Goal: Check status: Check status

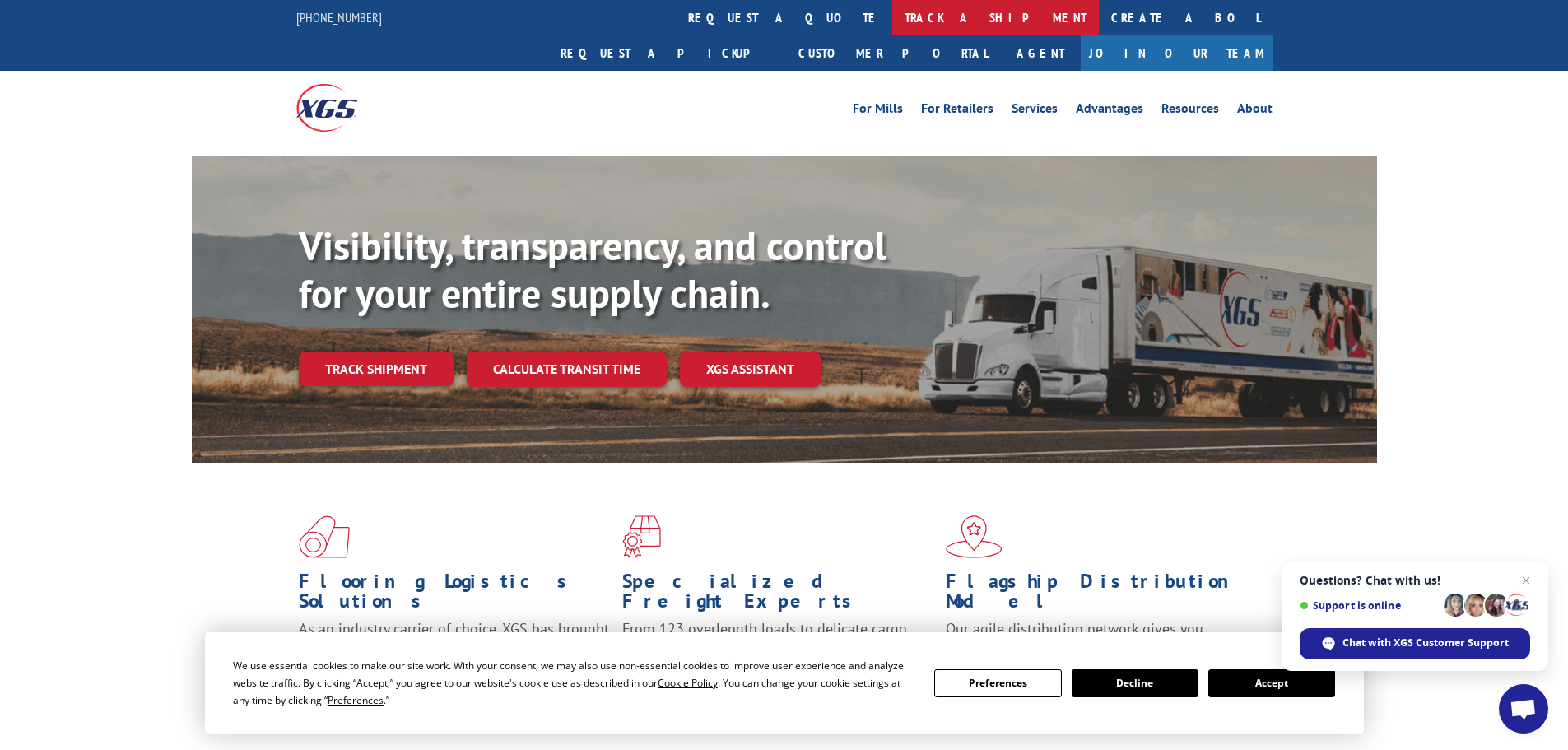
click at [892, 15] on link "track a shipment" at bounding box center [995, 18] width 207 height 35
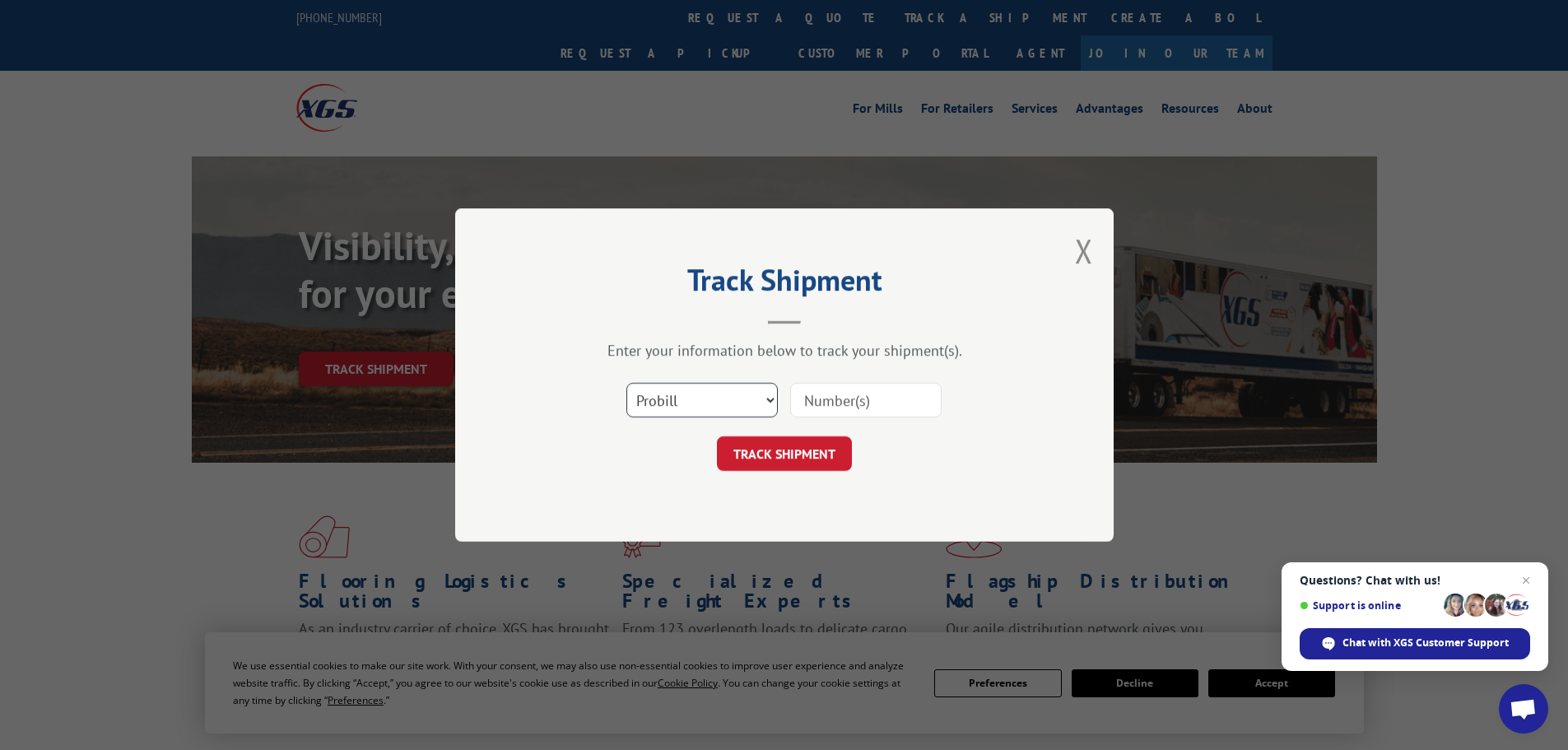
click at [675, 414] on select "Select category... Probill BOL PO" at bounding box center [702, 399] width 152 height 34
select select "bol"
click at [626, 383] on select "Select category... Probill BOL PO" at bounding box center [702, 399] width 152 height 34
click at [841, 395] on input at bounding box center [866, 399] width 152 height 34
paste input "6013169"
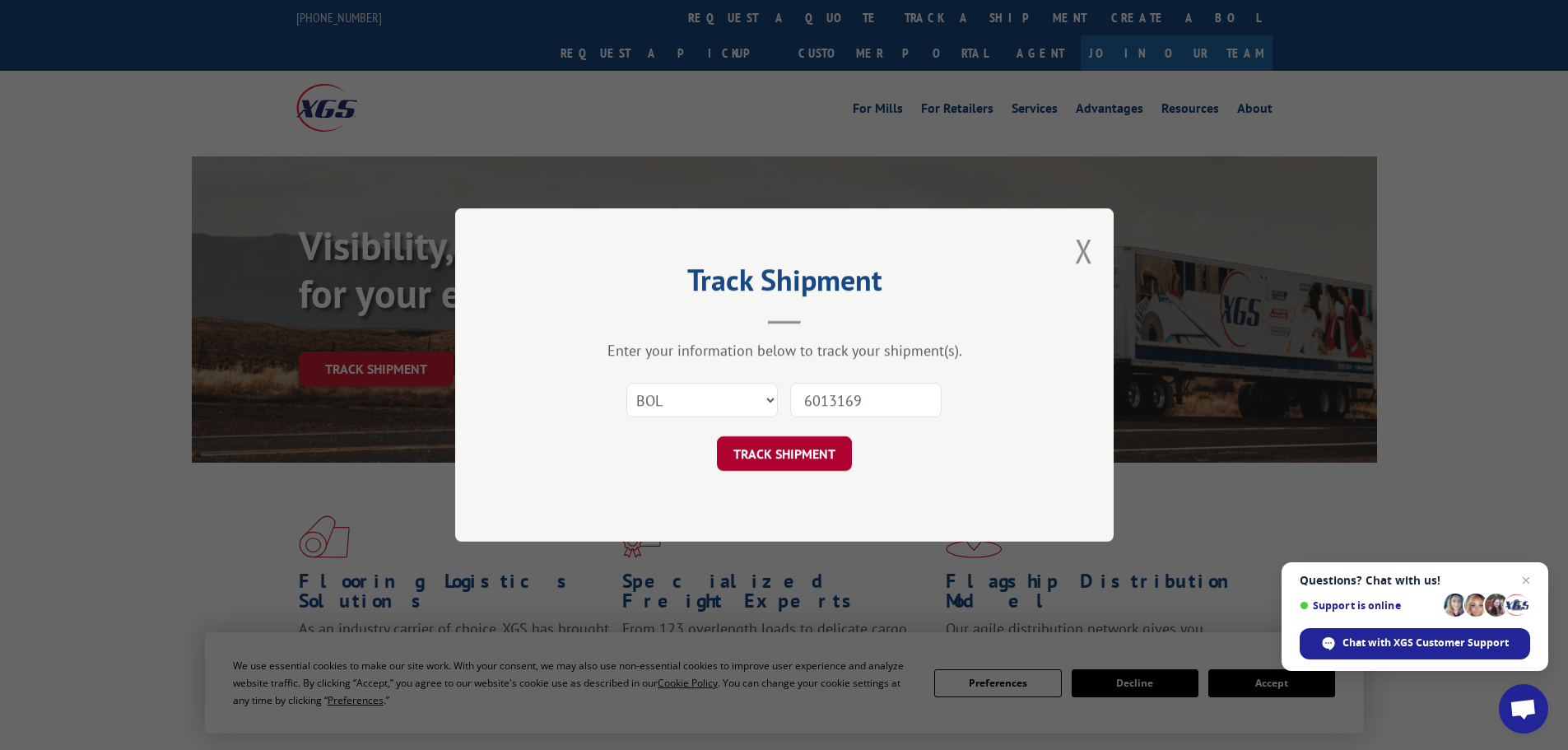
type input "6013169"
click at [806, 456] on button "TRACK SHIPMENT" at bounding box center [784, 453] width 135 height 34
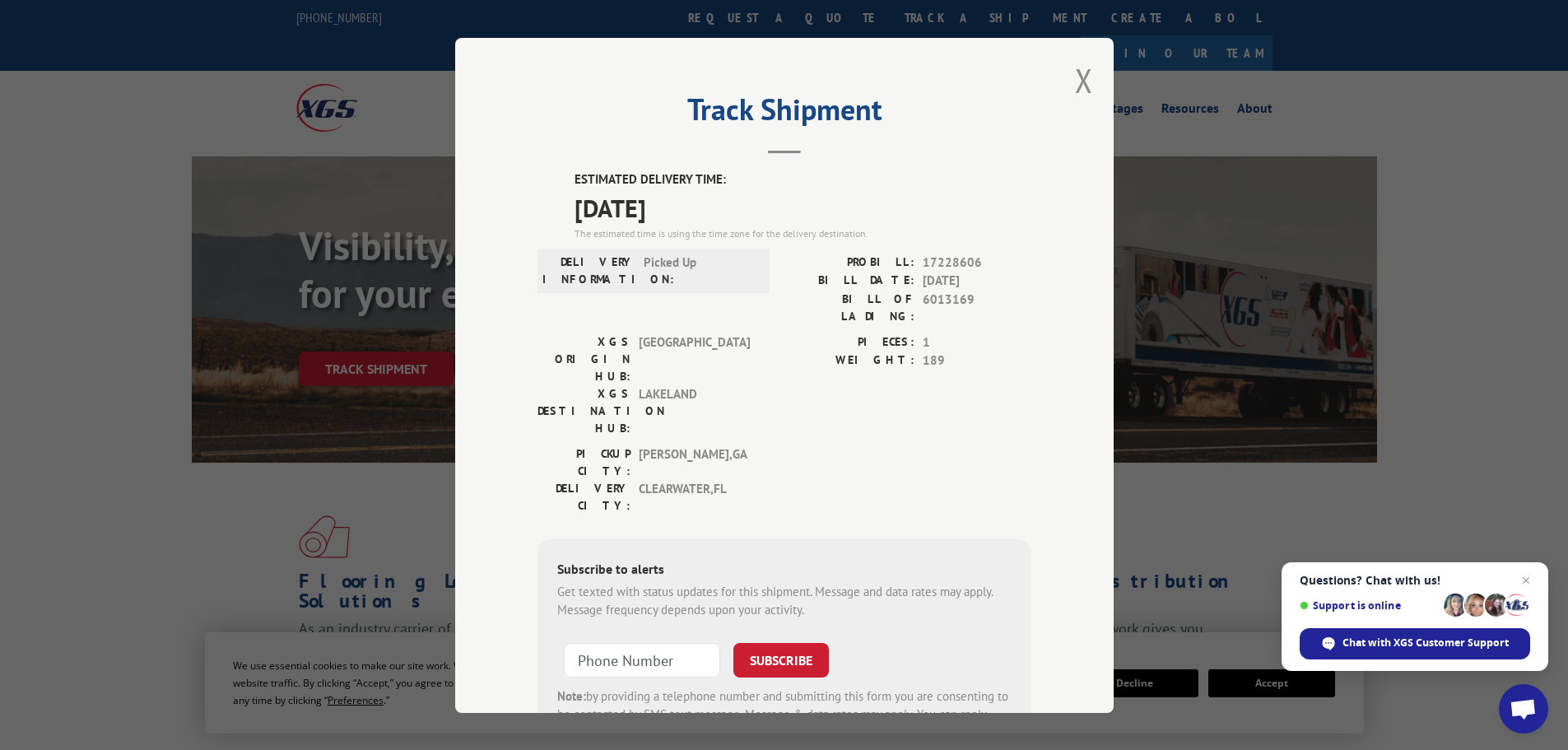
drag, startPoint x: 728, startPoint y: 213, endPoint x: 539, endPoint y: 213, distance: 189.0
click at [539, 213] on div "ESTIMATED DELIVERY TIME: [DATE] The estimated time is using the time zone for t…" at bounding box center [784, 466] width 494 height 592
copy span "[DATE]"
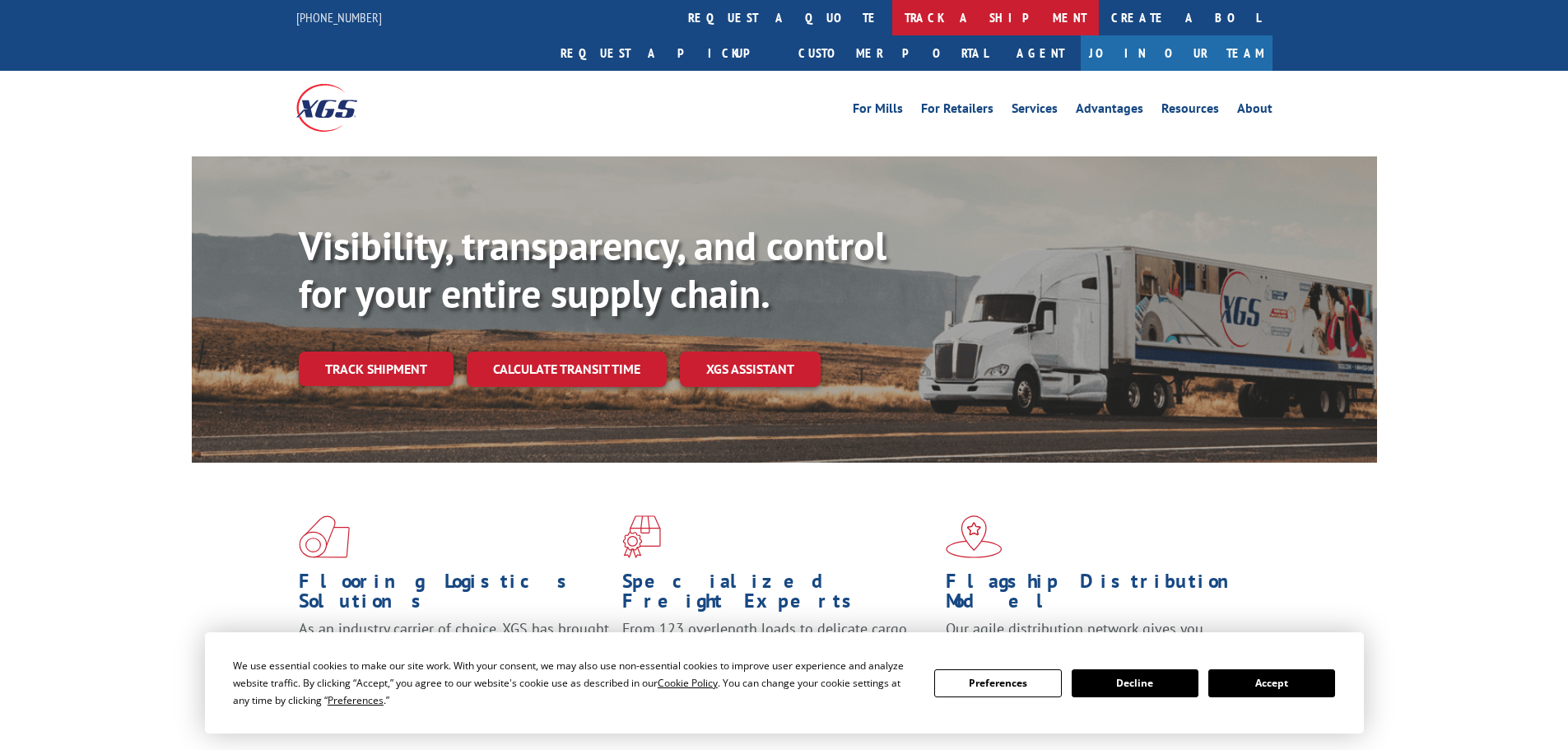
click at [892, 25] on link "track a shipment" at bounding box center [995, 18] width 207 height 35
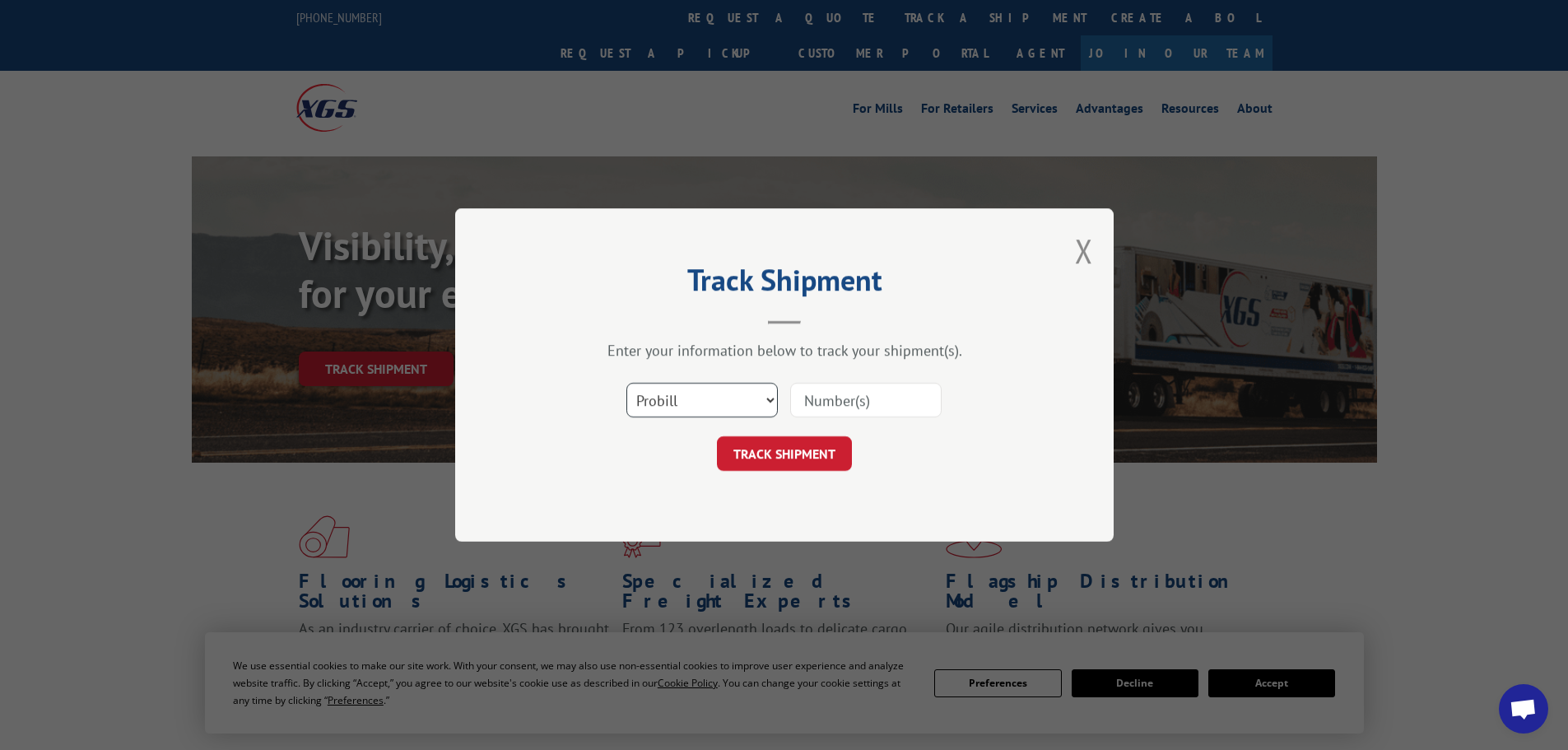
click at [749, 401] on select "Select category... Probill BOL PO" at bounding box center [702, 399] width 152 height 34
click at [626, 383] on select "Select category... Probill BOL PO" at bounding box center [702, 399] width 152 height 34
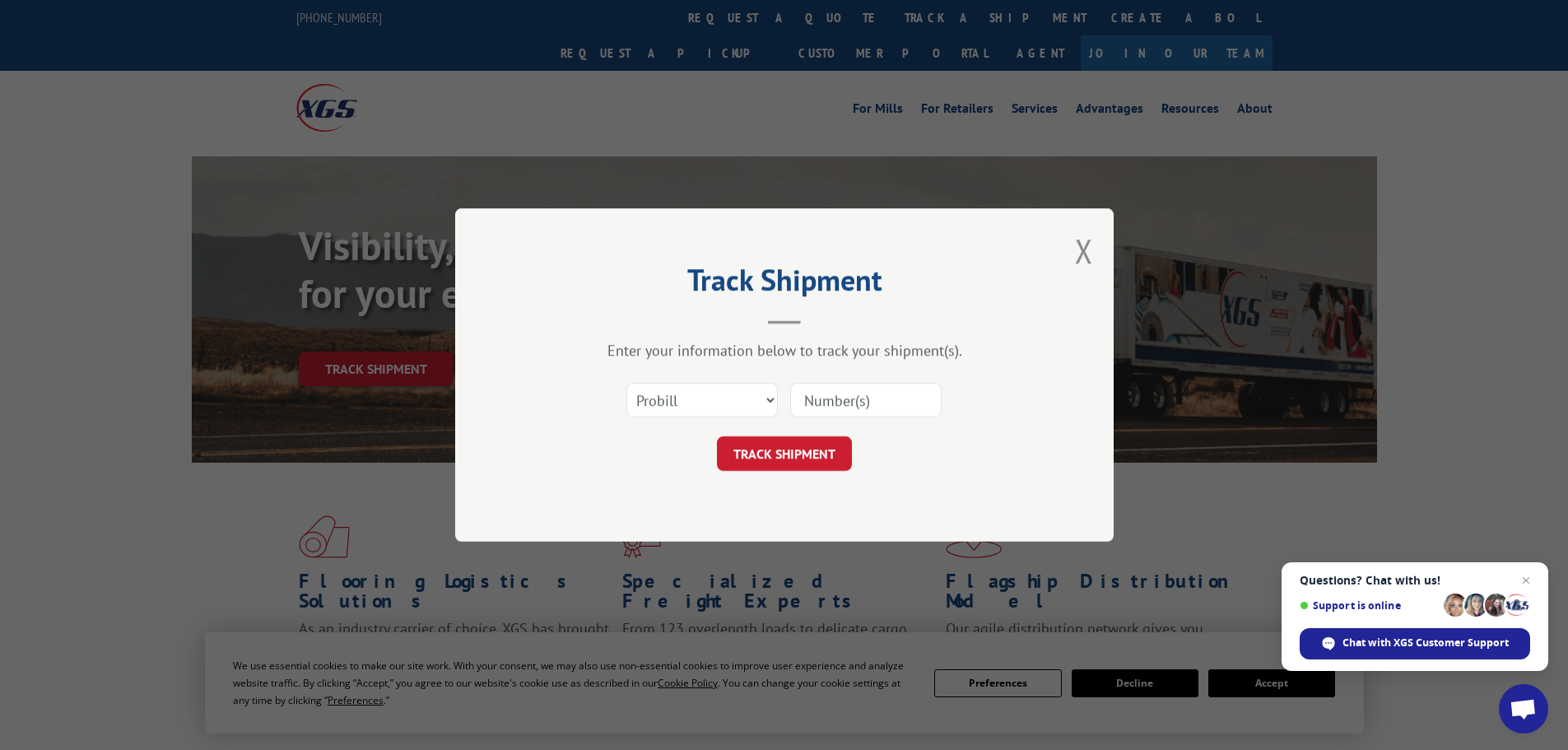
click at [824, 398] on input at bounding box center [866, 399] width 152 height 34
paste input "444319"
type input "444319"
click at [813, 446] on button "TRACK SHIPMENT" at bounding box center [784, 453] width 135 height 34
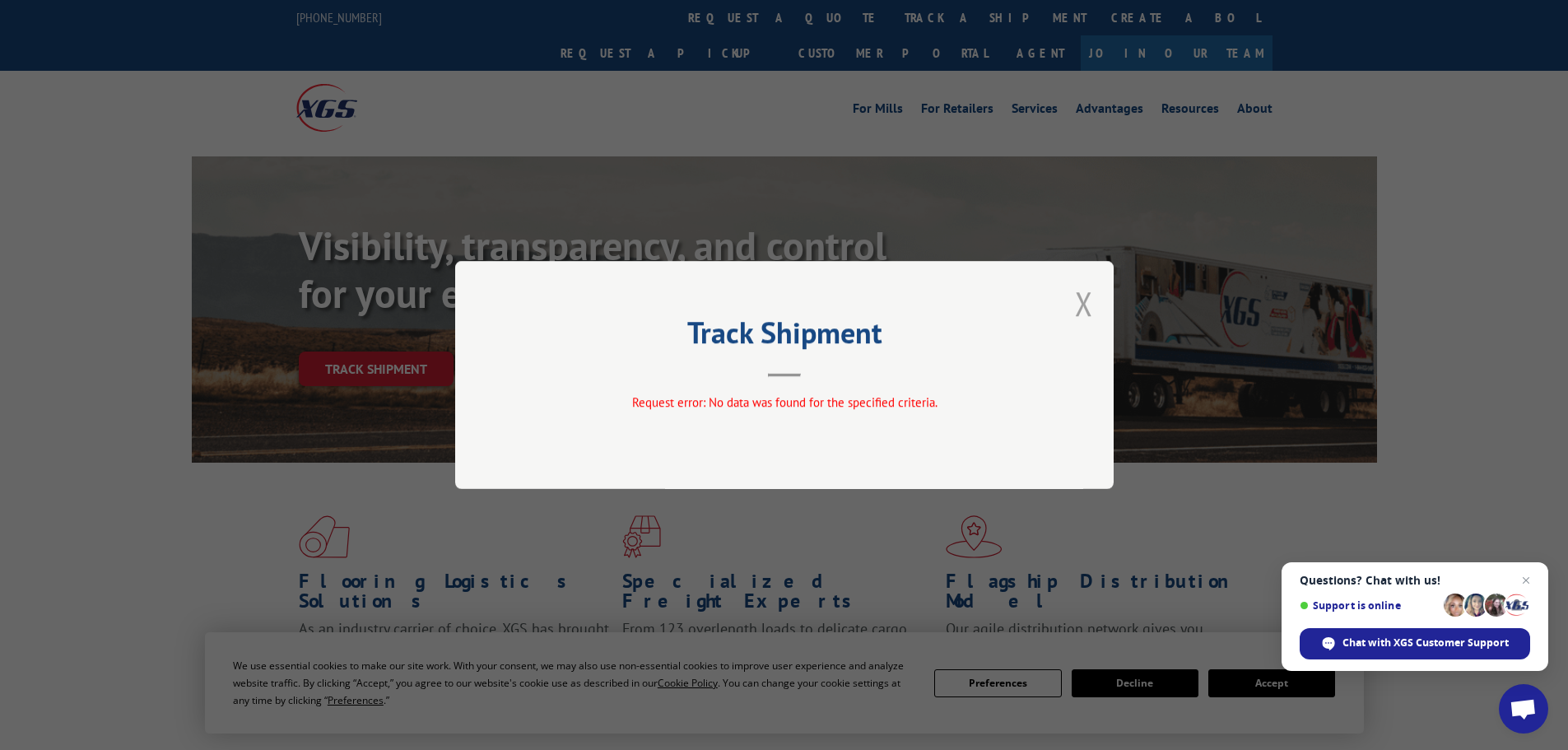
click at [1078, 307] on button "Close modal" at bounding box center [1084, 303] width 18 height 44
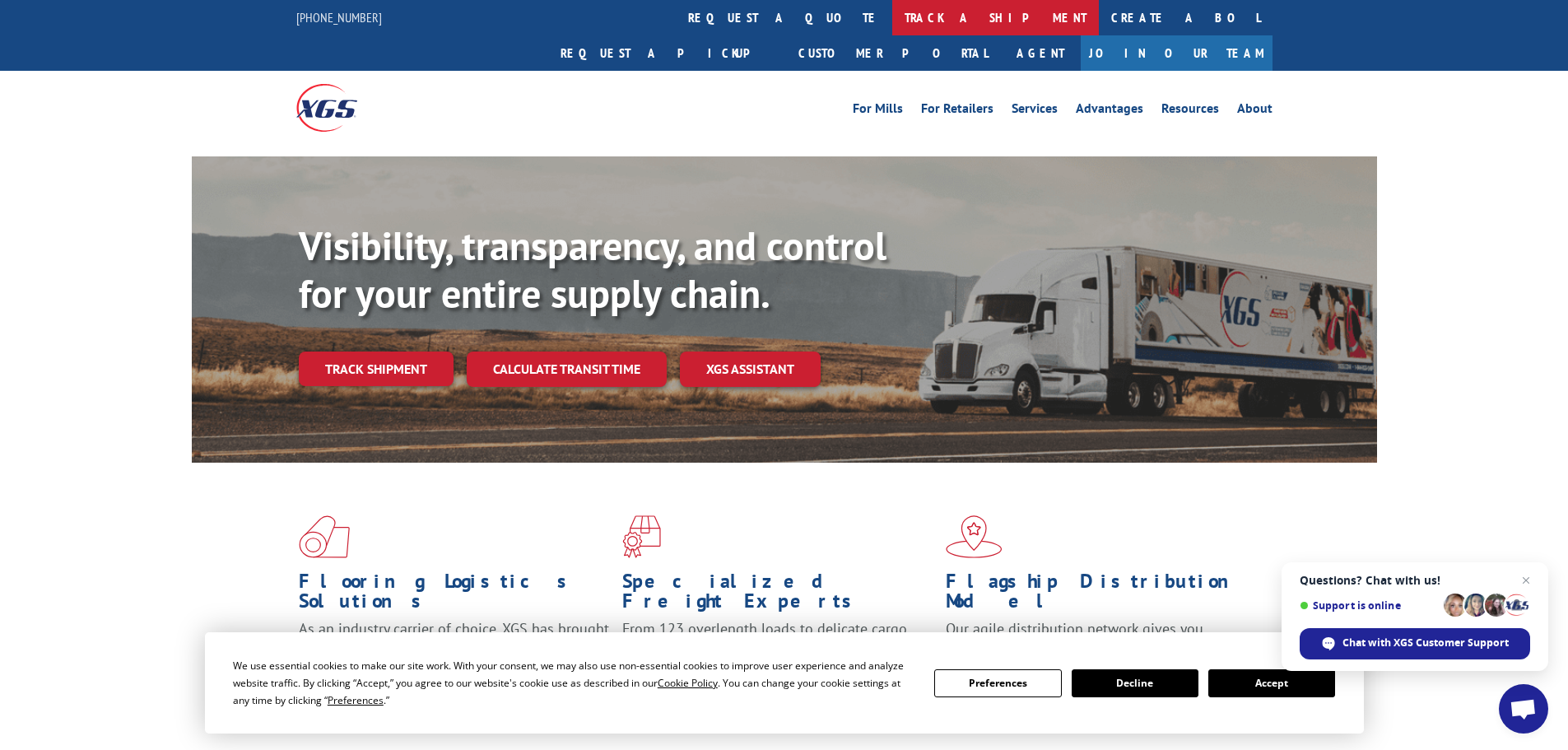
click at [892, 23] on link "track a shipment" at bounding box center [995, 18] width 207 height 35
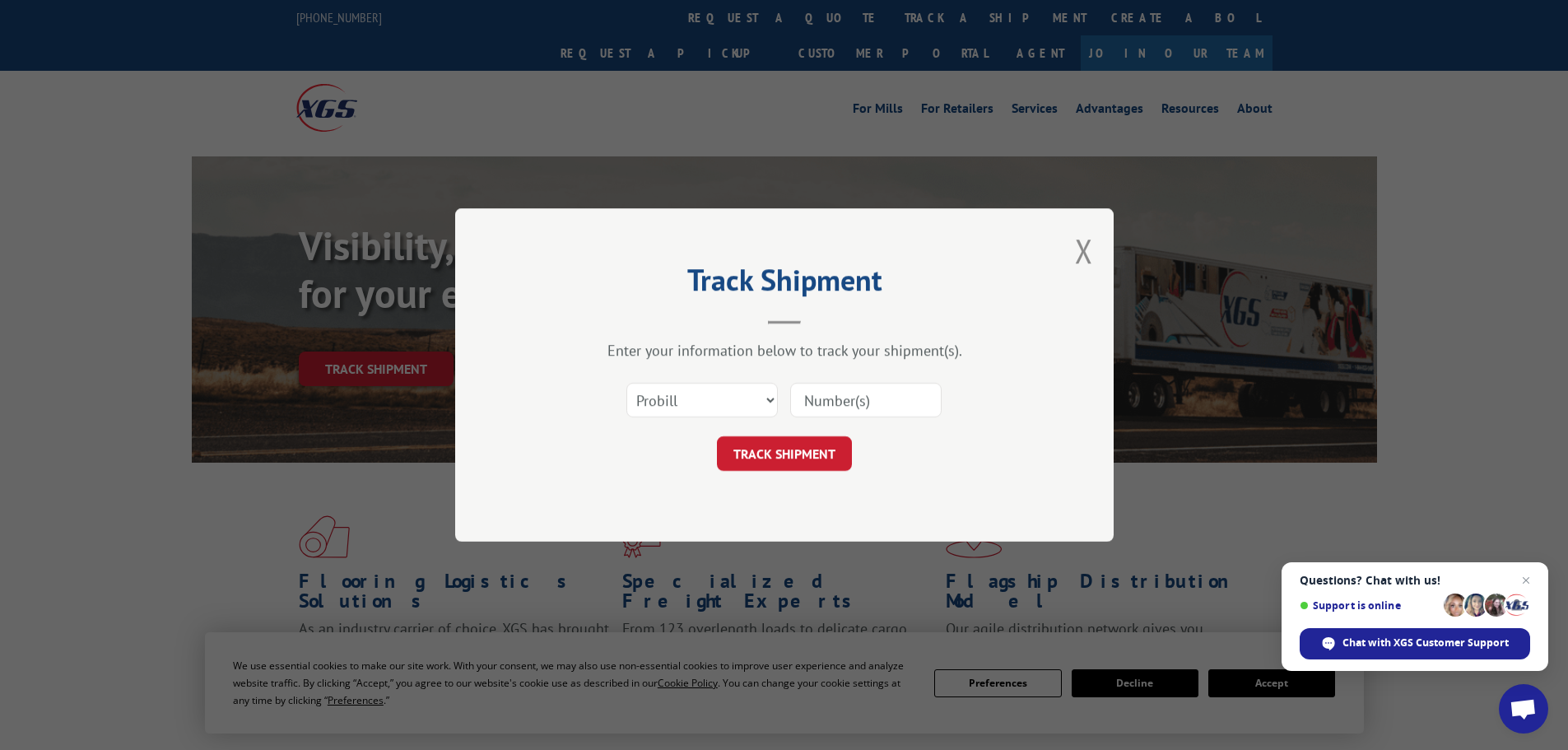
click at [871, 400] on input at bounding box center [866, 399] width 152 height 34
paste input "017803250828"
type input "017803250828"
click at [786, 463] on button "TRACK SHIPMENT" at bounding box center [784, 453] width 135 height 34
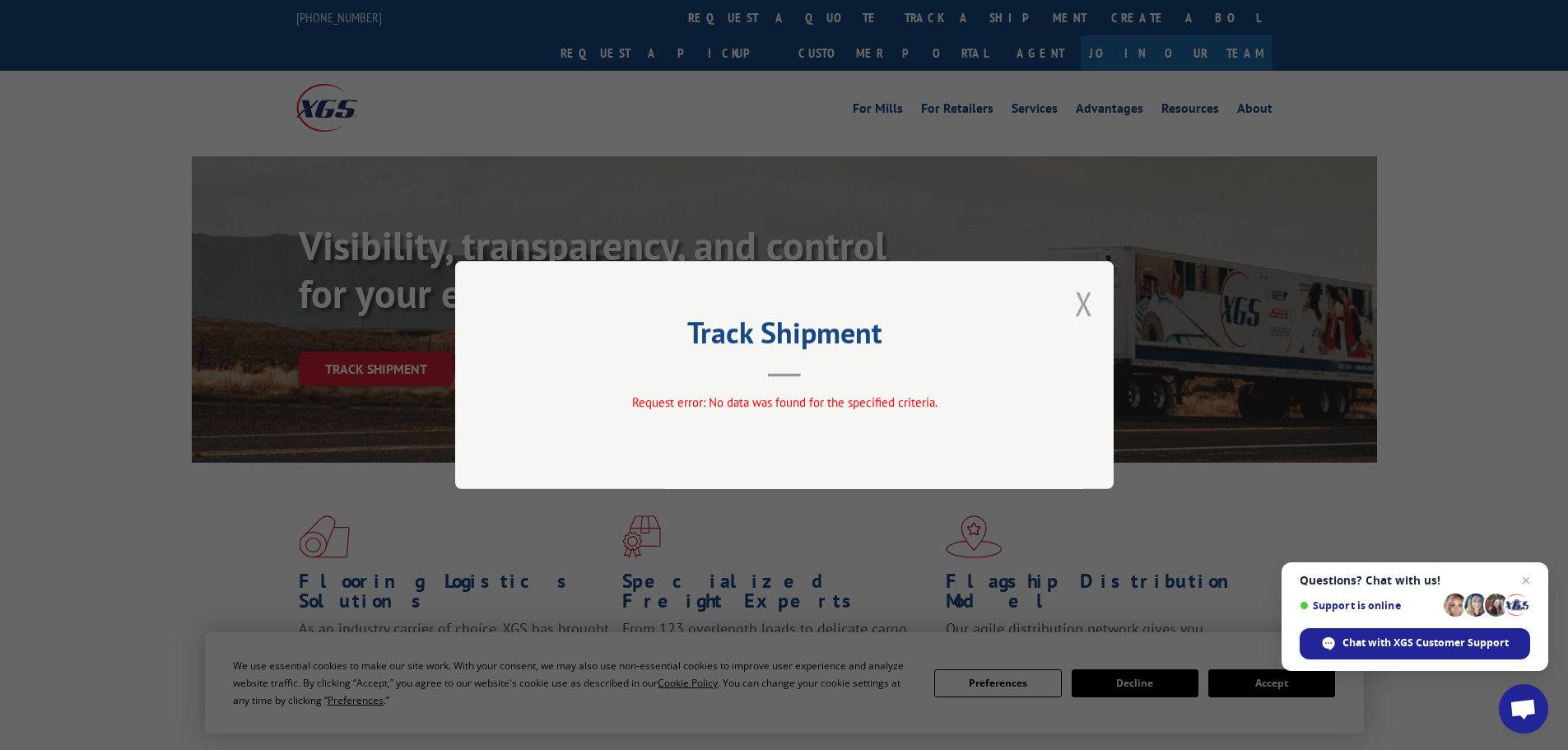
click at [1083, 302] on button "Close modal" at bounding box center [1084, 303] width 18 height 44
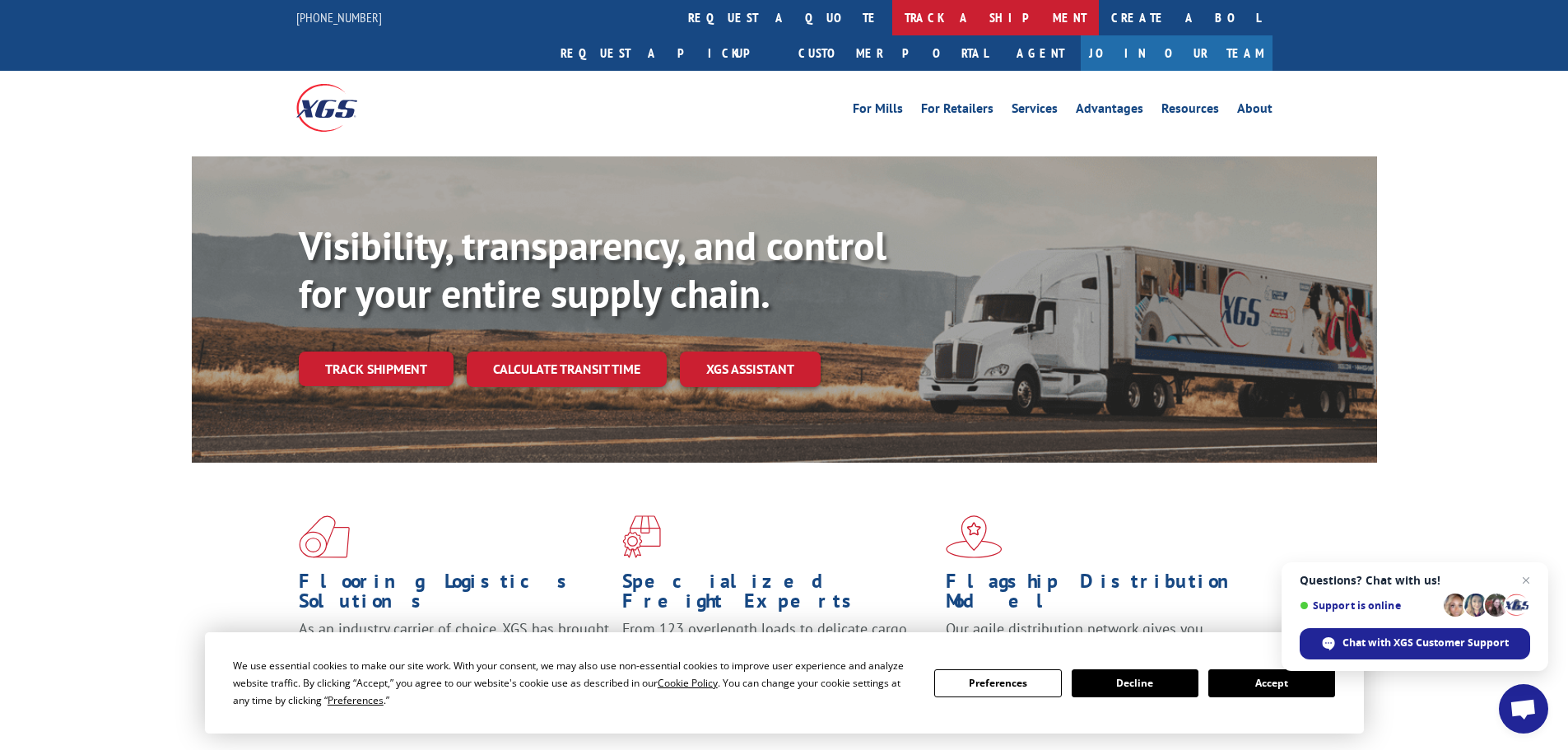
click at [892, 8] on link "track a shipment" at bounding box center [995, 18] width 207 height 35
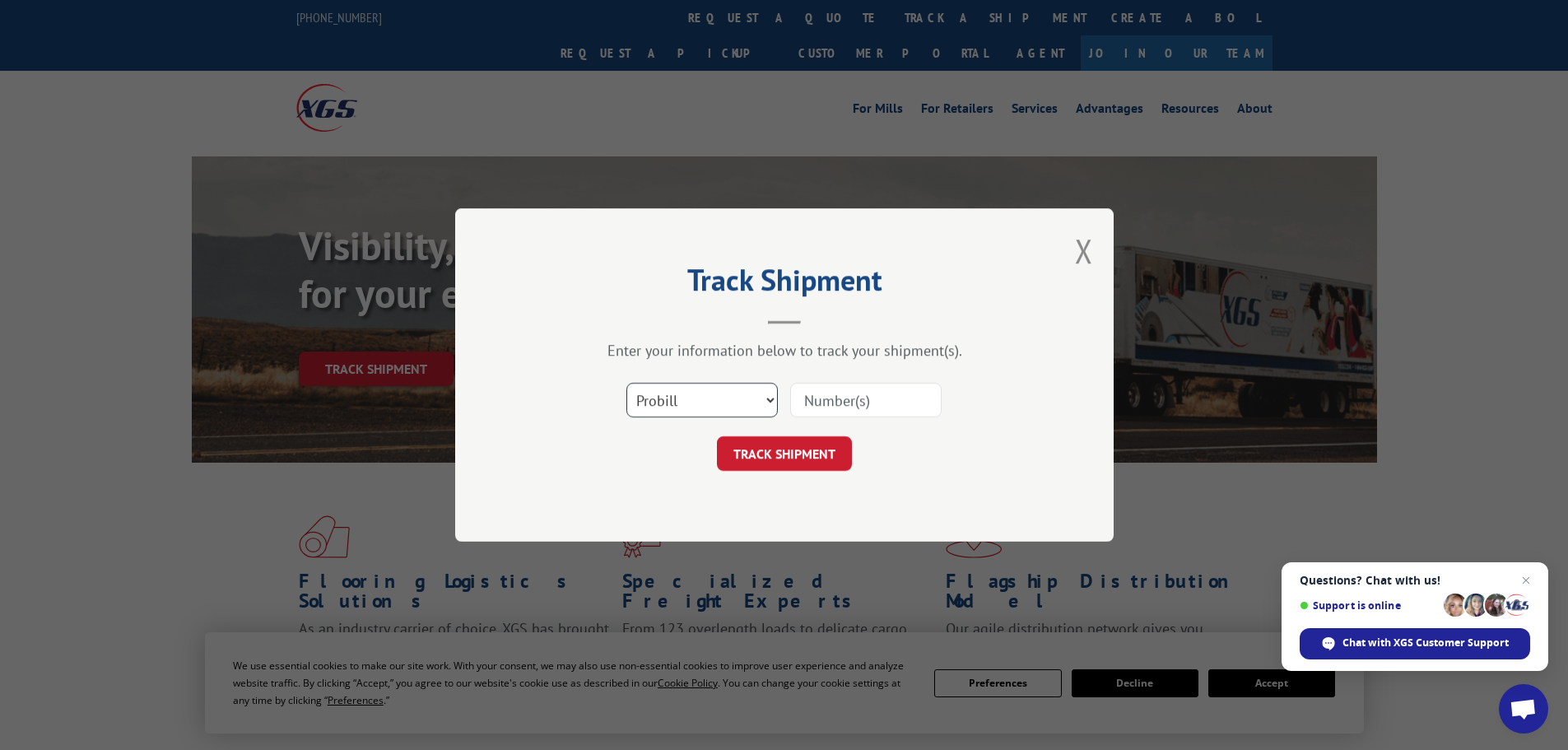
click at [756, 400] on select "Select category... Probill BOL PO" at bounding box center [702, 399] width 152 height 34
select select "bol"
click at [626, 383] on select "Select category... Probill BOL PO" at bounding box center [702, 399] width 152 height 34
click at [846, 409] on input at bounding box center [866, 399] width 152 height 34
paste input "444319"
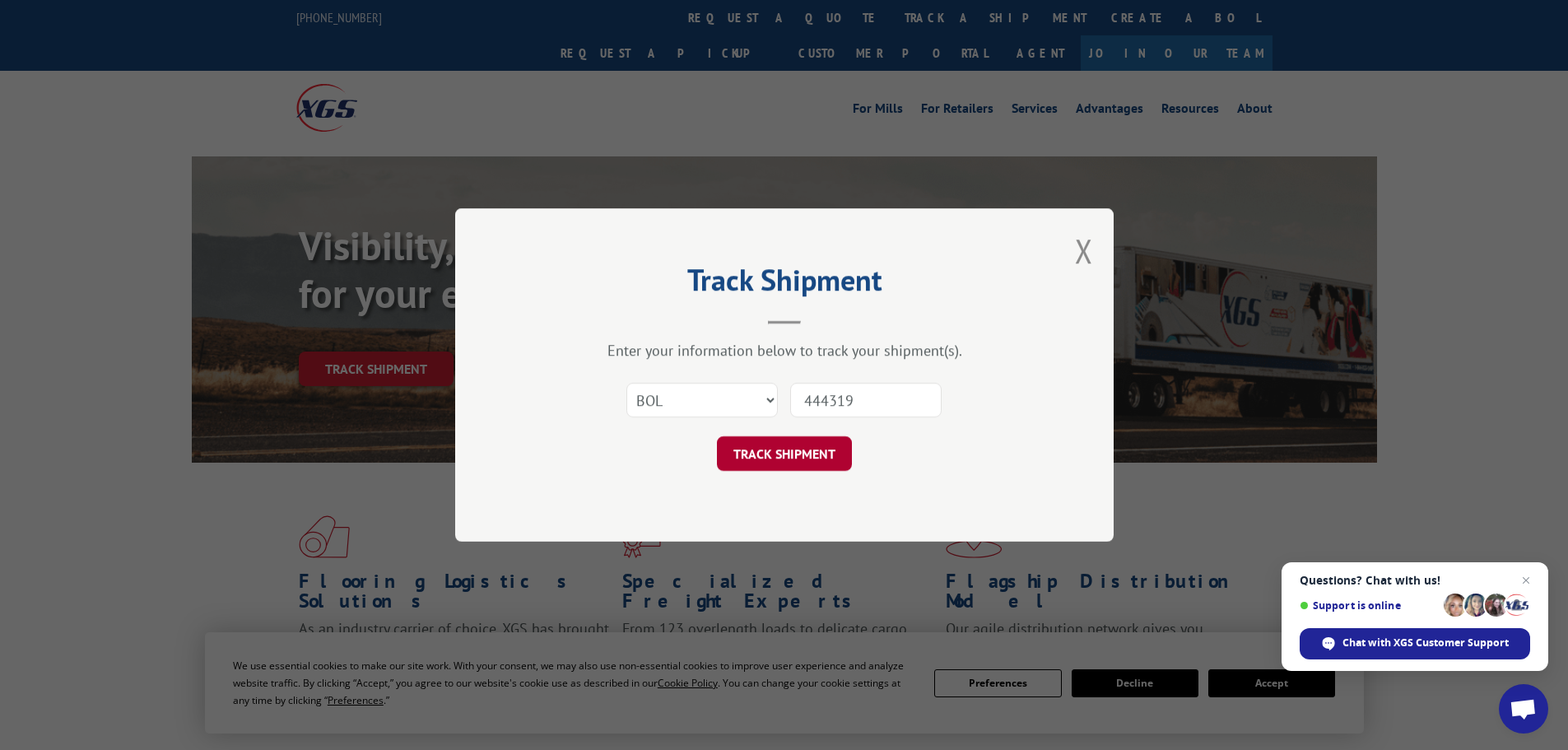
type input "444319"
click at [815, 452] on button "TRACK SHIPMENT" at bounding box center [784, 453] width 135 height 34
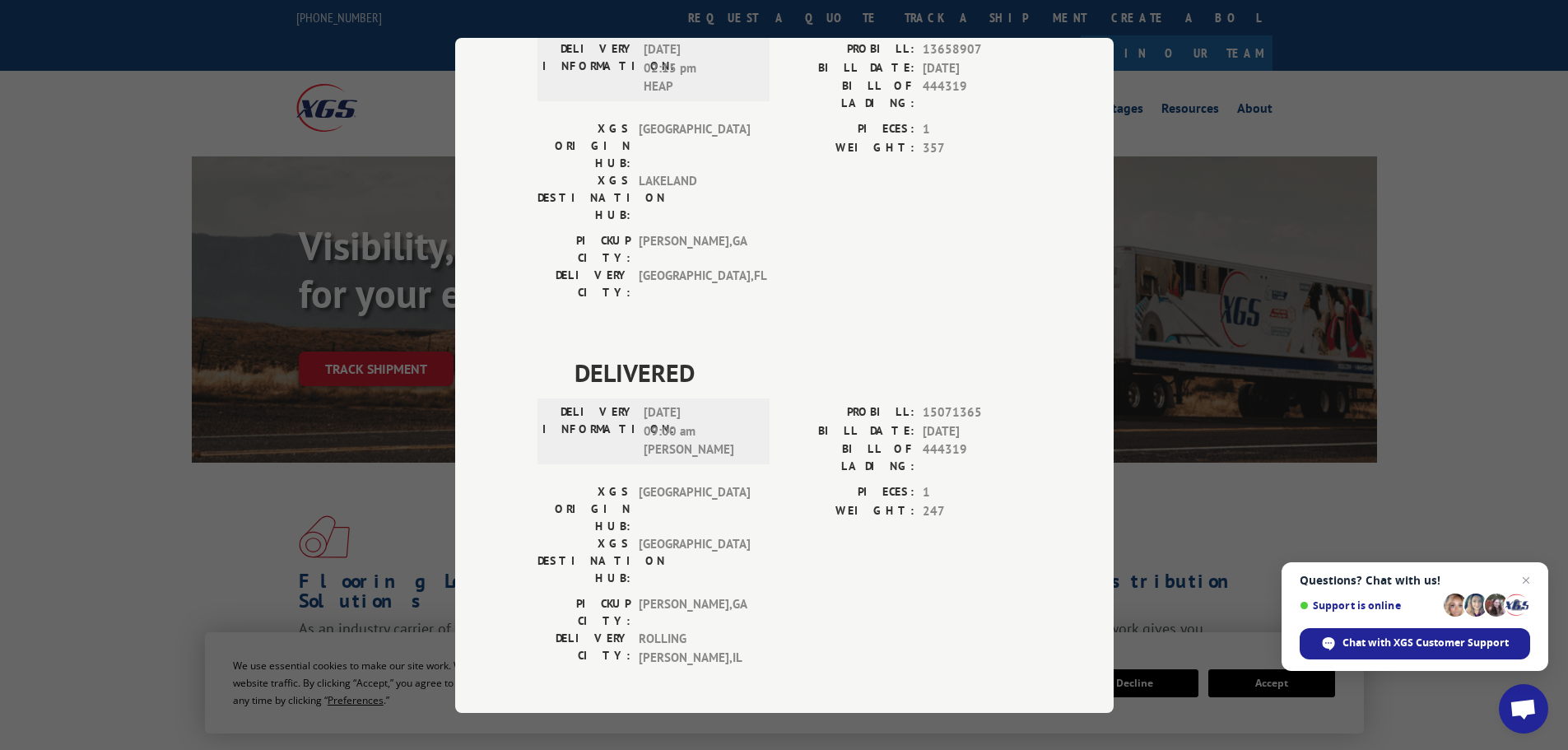
scroll to position [1153, 0]
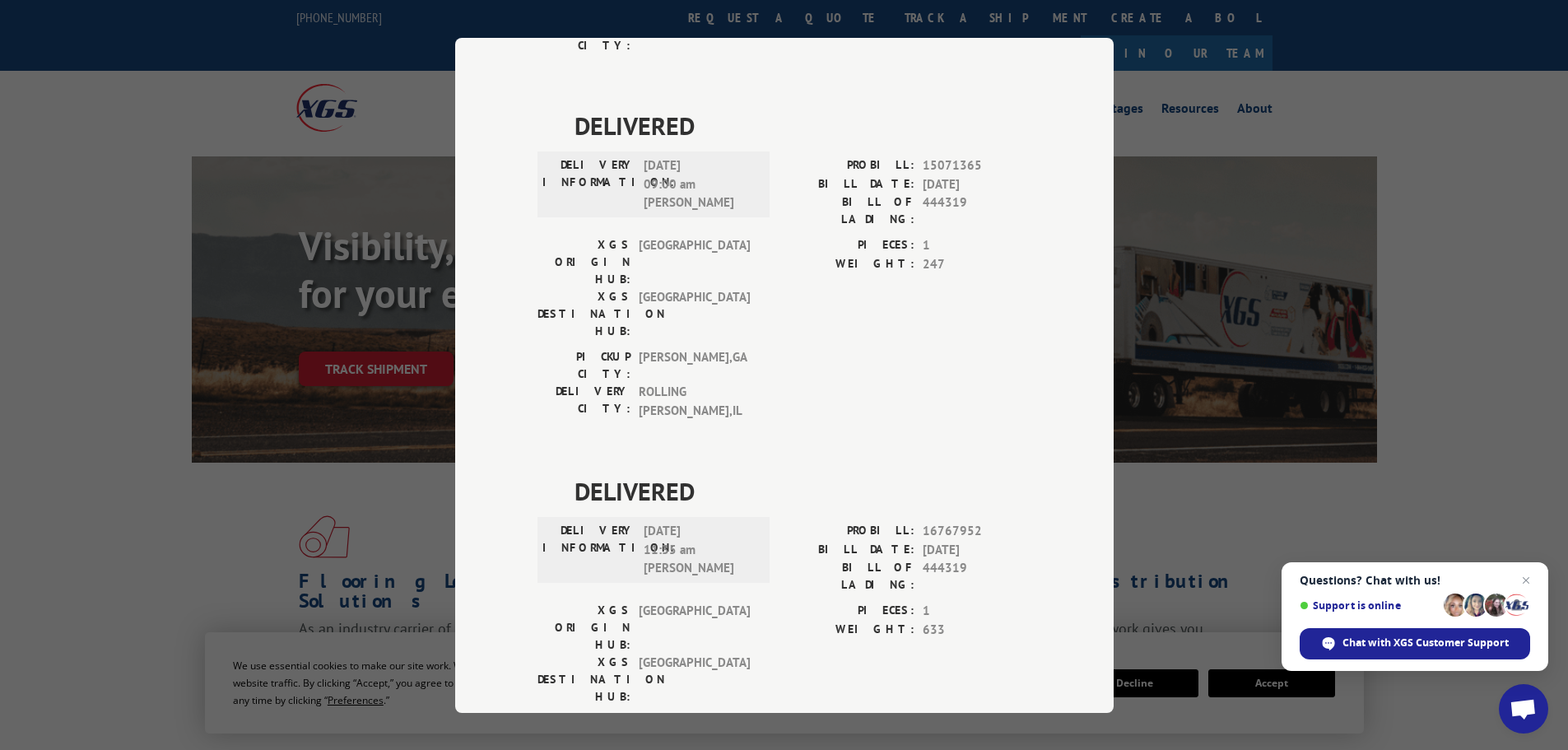
drag, startPoint x: 724, startPoint y: 460, endPoint x: 630, endPoint y: 419, distance: 102.6
copy div "INFORMATION: 09/03/2025 08:32 am Smith"
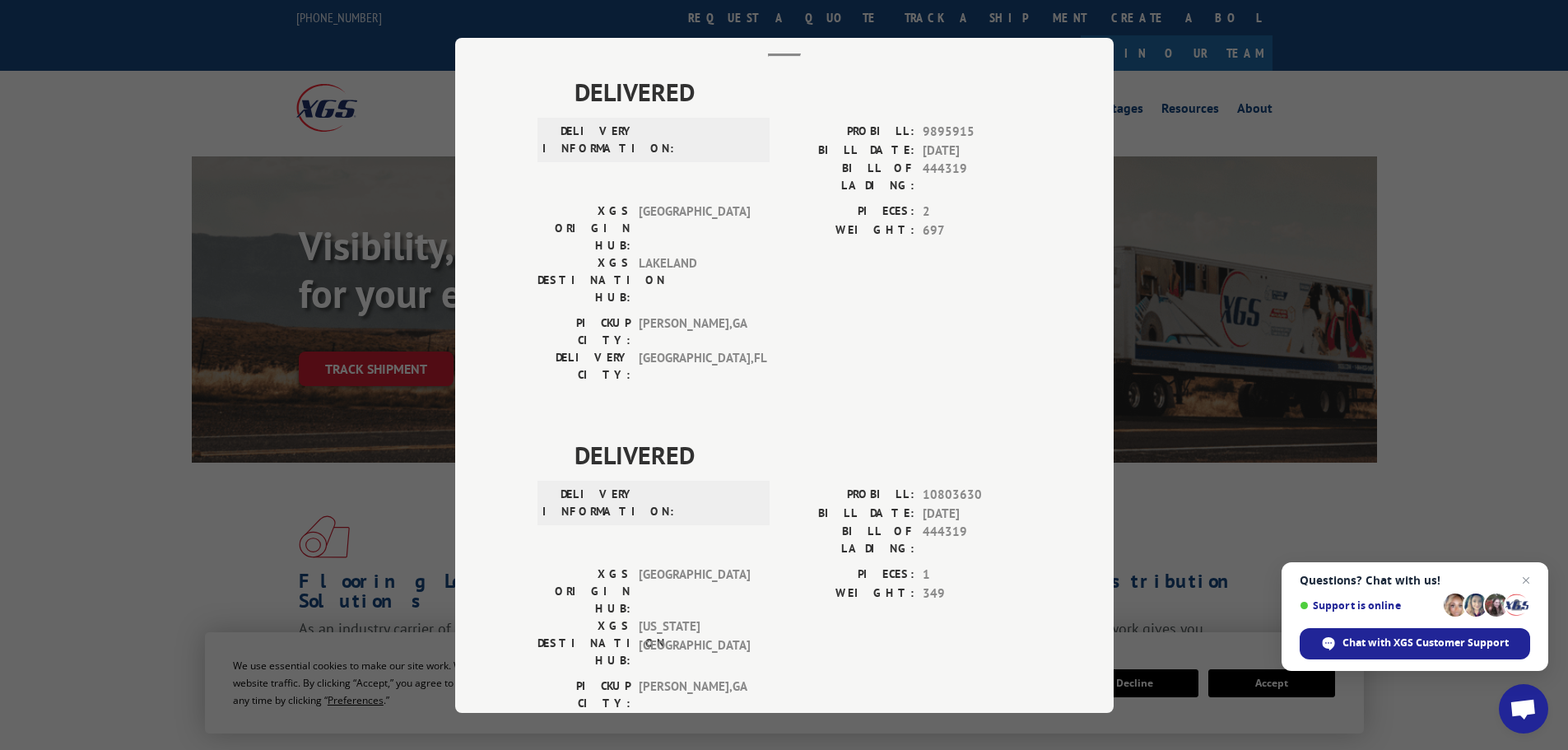
scroll to position [0, 0]
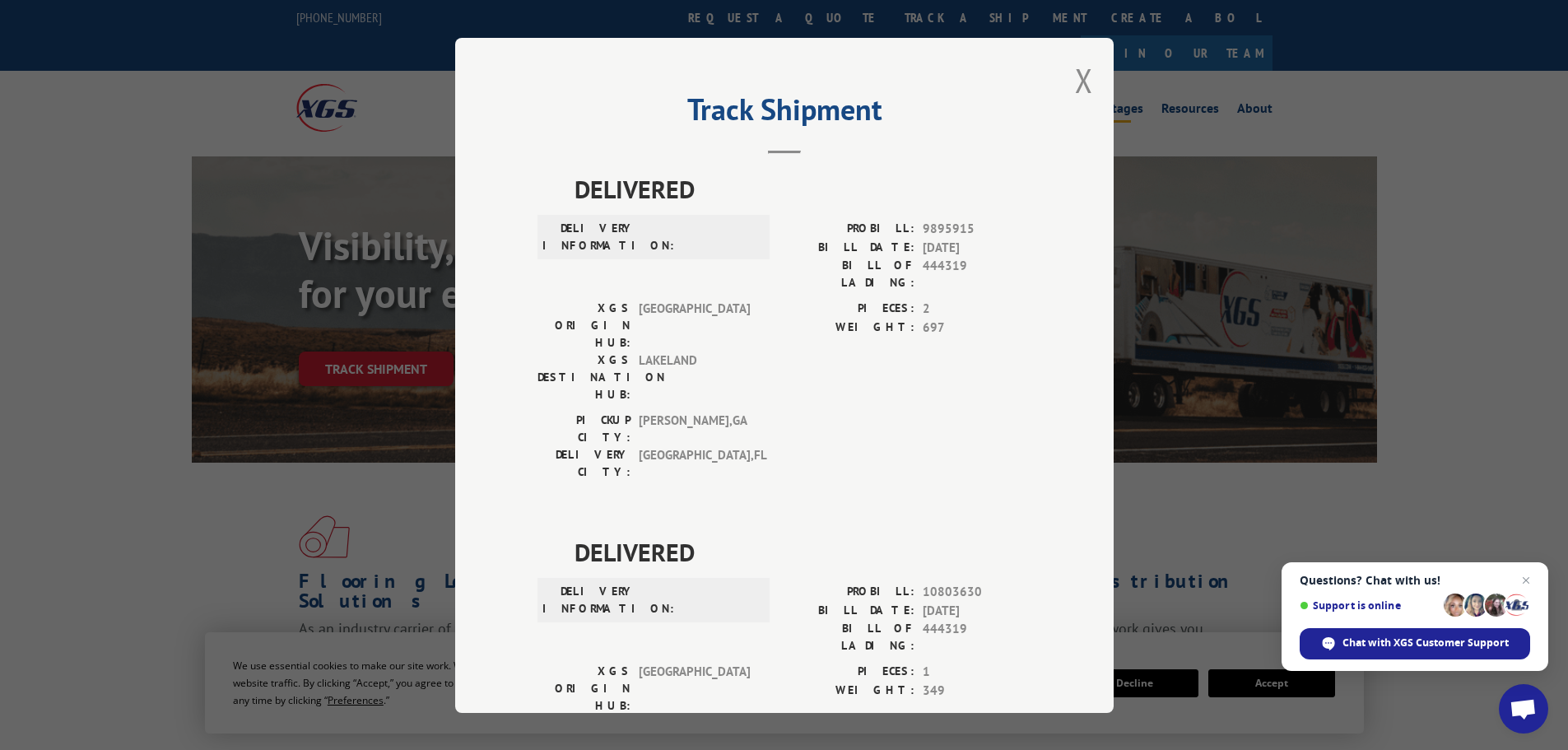
click at [1078, 78] on button "Close modal" at bounding box center [1084, 80] width 18 height 44
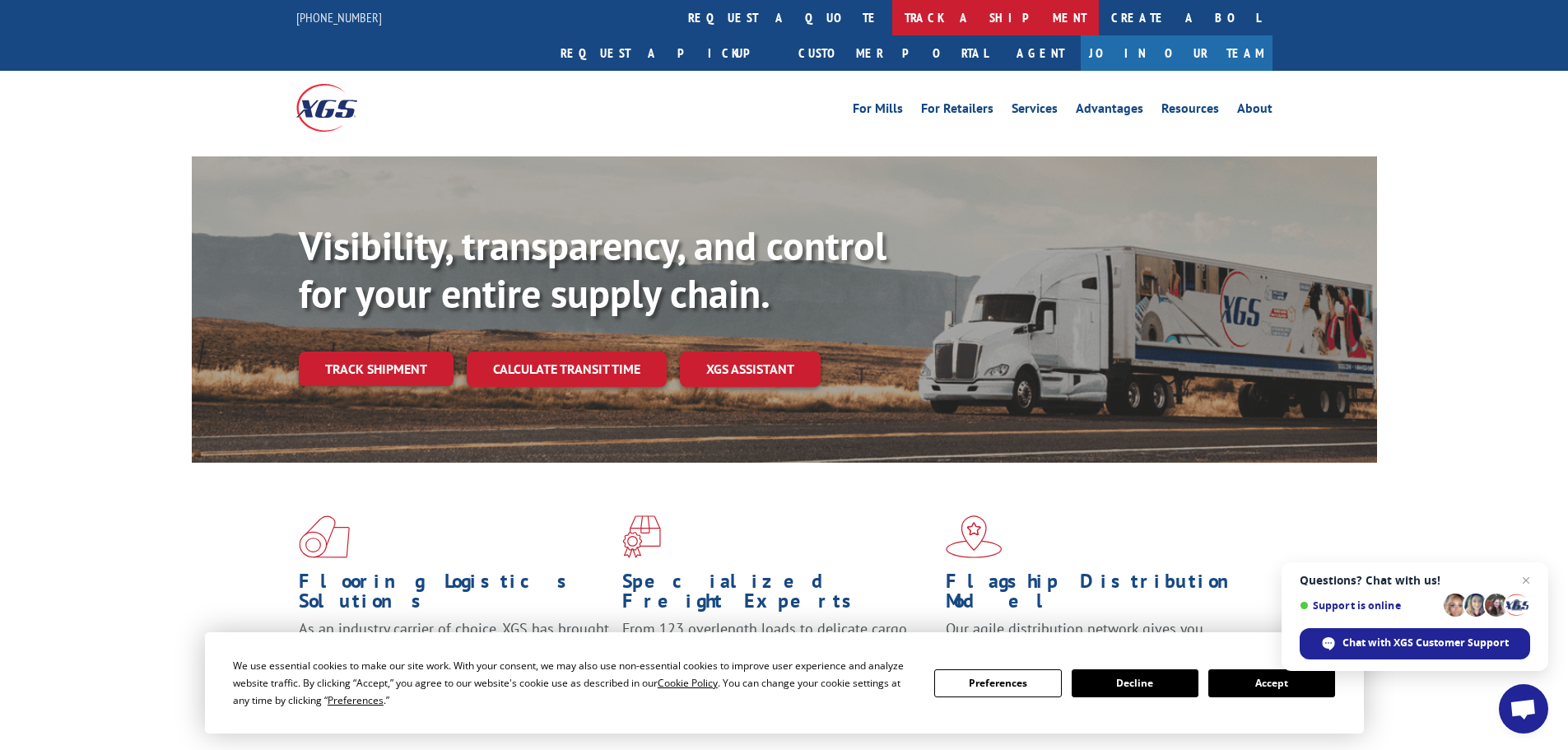
click at [892, 14] on link "track a shipment" at bounding box center [995, 18] width 207 height 35
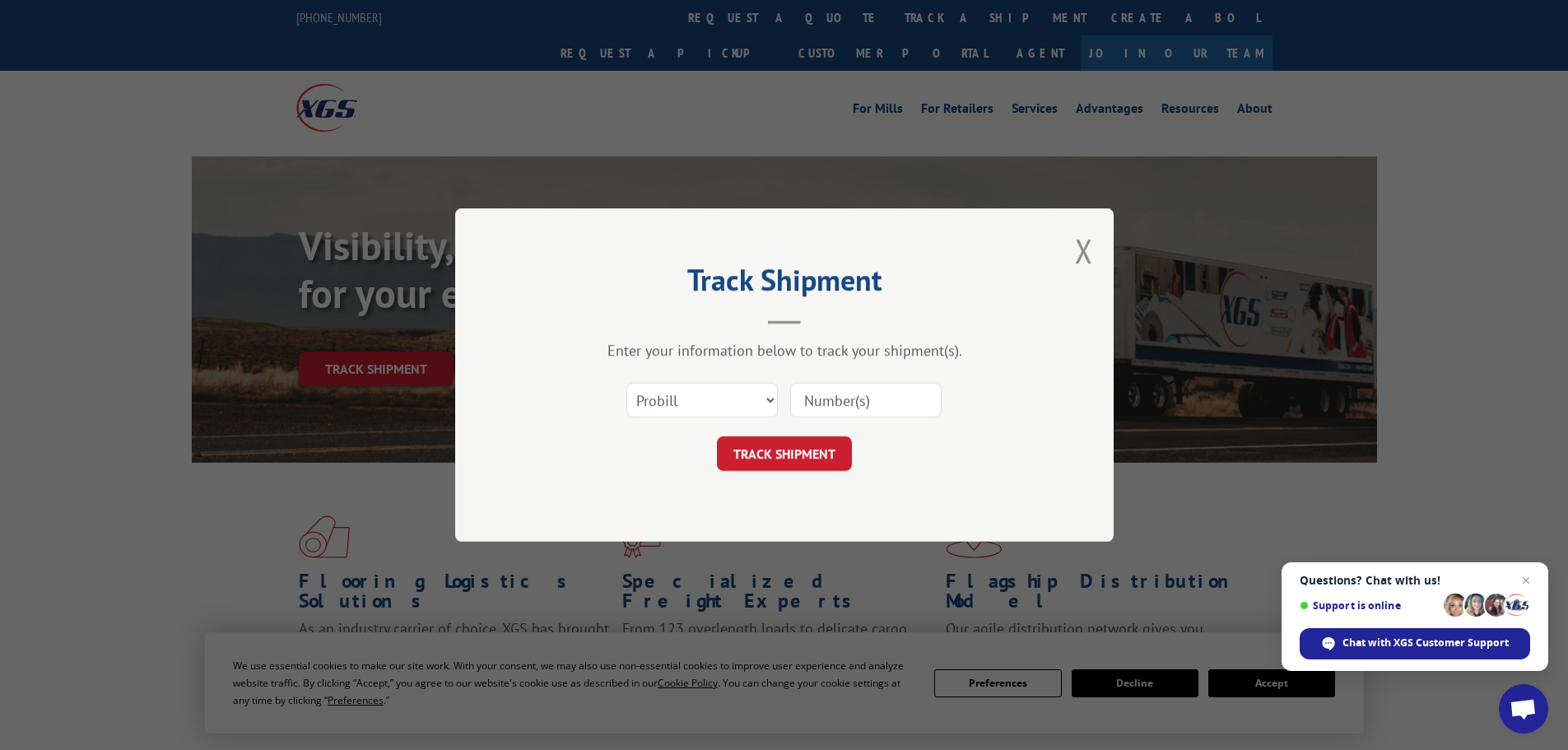
click at [828, 408] on input at bounding box center [866, 399] width 152 height 34
paste input "549950707"
type input "549950707"
click at [795, 455] on button "TRACK SHIPMENT" at bounding box center [784, 453] width 135 height 34
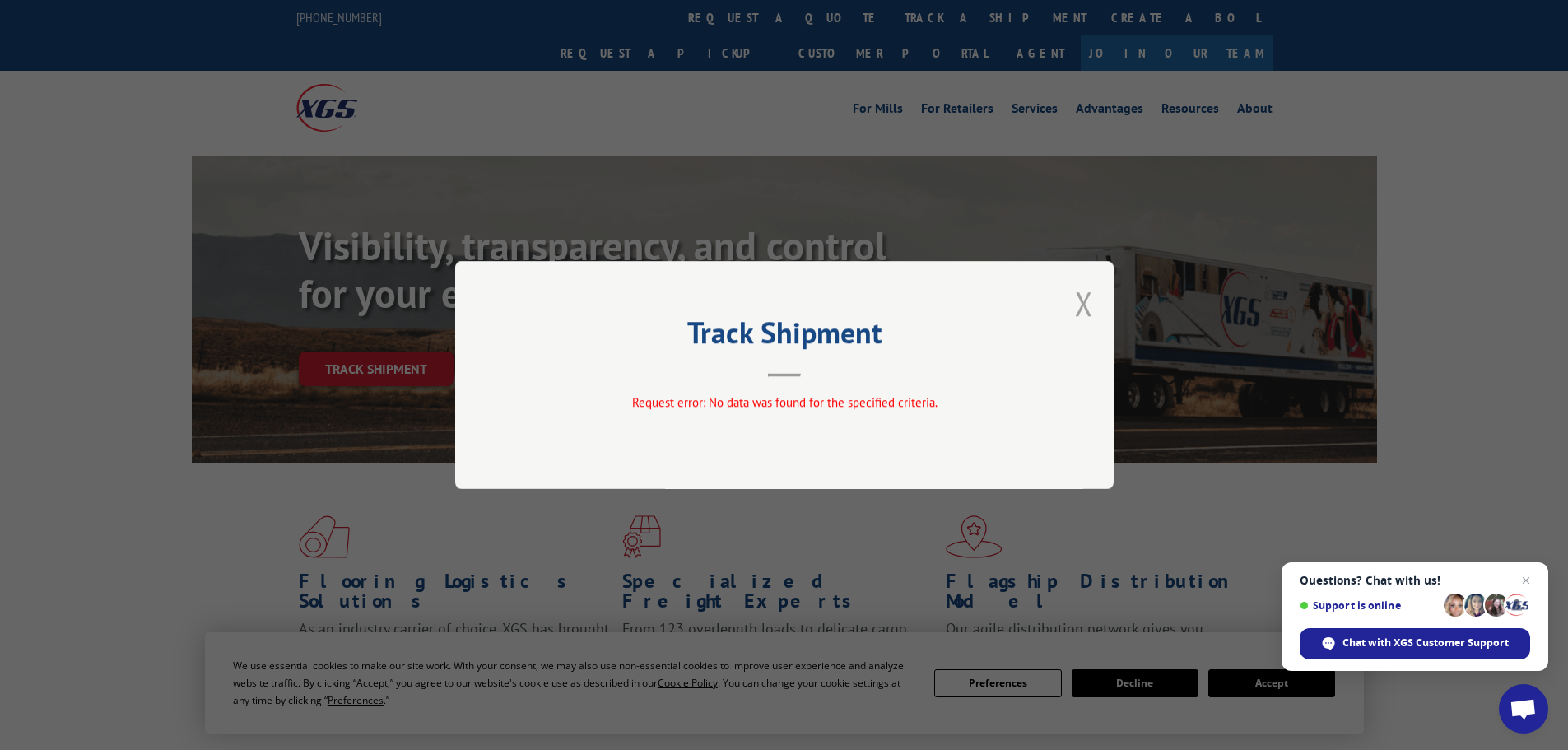
click at [1085, 301] on button "Close modal" at bounding box center [1084, 303] width 18 height 44
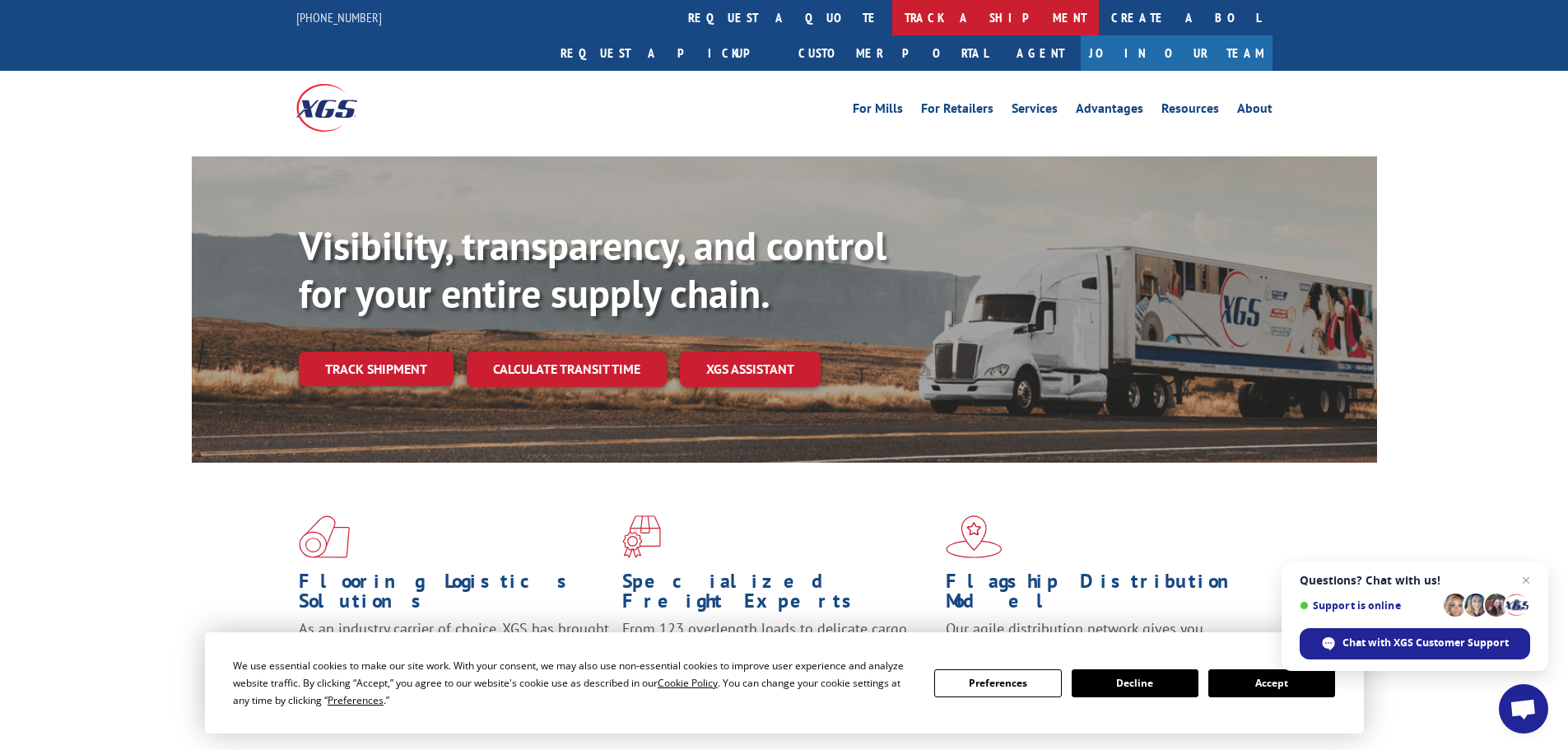
click at [892, 23] on link "track a shipment" at bounding box center [995, 18] width 207 height 35
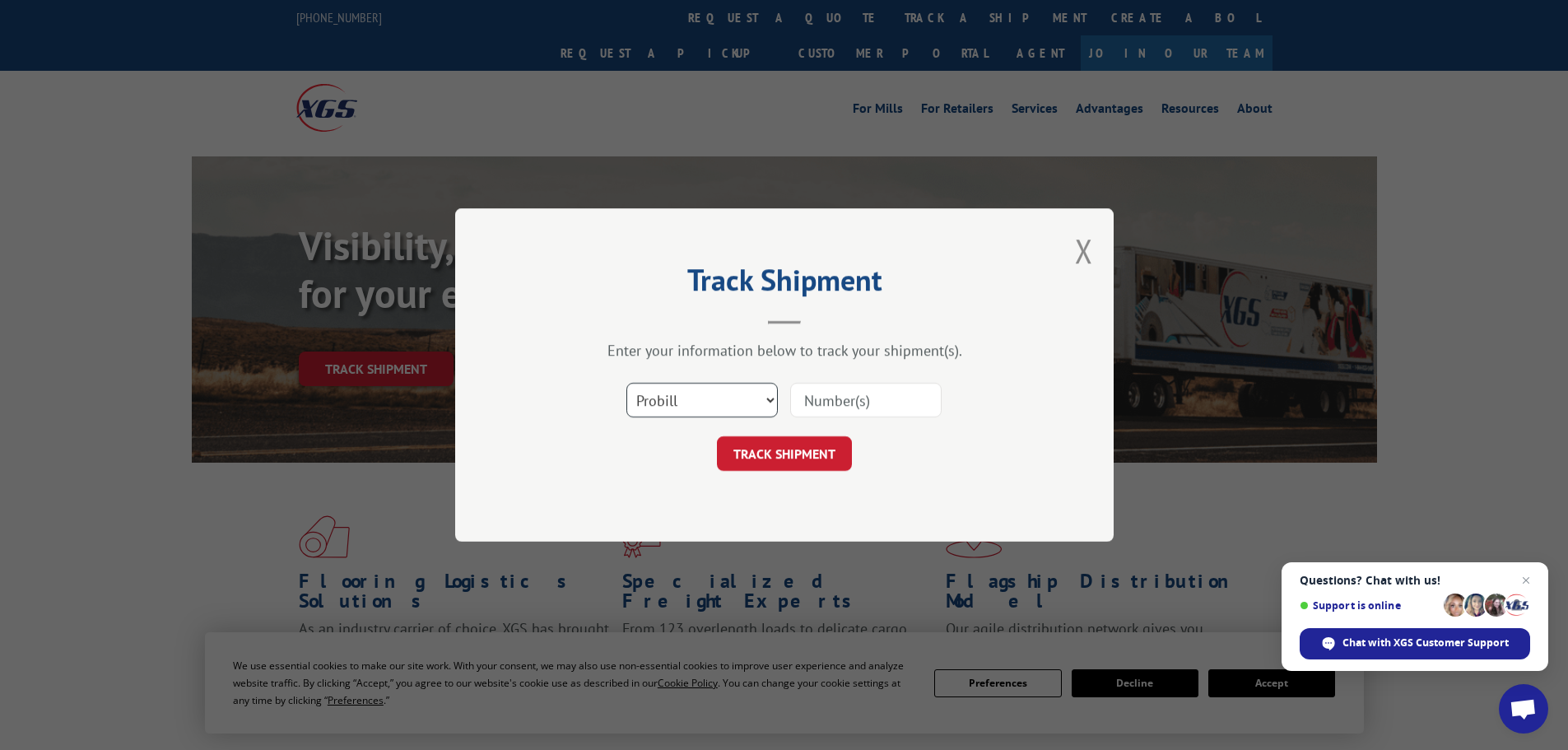
click at [716, 413] on select "Select category... Probill BOL PO" at bounding box center [702, 399] width 152 height 34
select select "bol"
click at [626, 383] on select "Select category... Probill BOL PO" at bounding box center [702, 399] width 152 height 34
click at [829, 396] on input at bounding box center [866, 399] width 152 height 34
paste input "549950707"
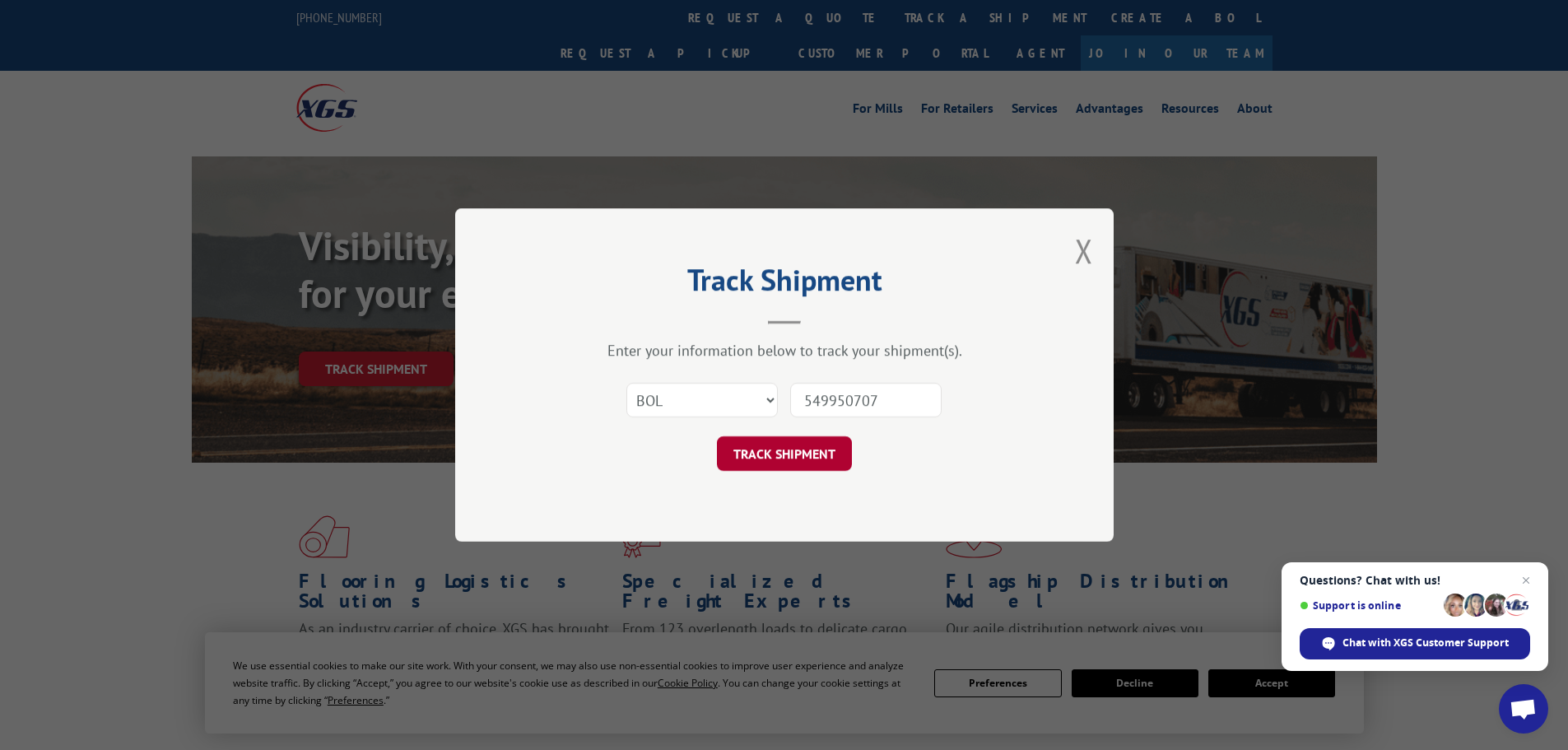
type input "549950707"
click at [810, 455] on button "TRACK SHIPMENT" at bounding box center [784, 453] width 135 height 34
